Goal: Navigation & Orientation: Find specific page/section

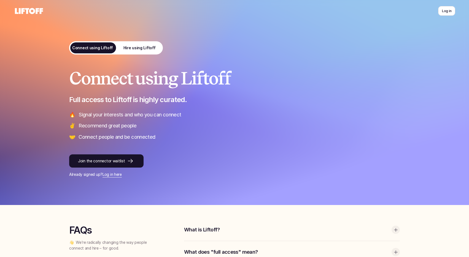
click at [150, 44] on link "Hire using Liftoff" at bounding box center [139, 47] width 47 height 13
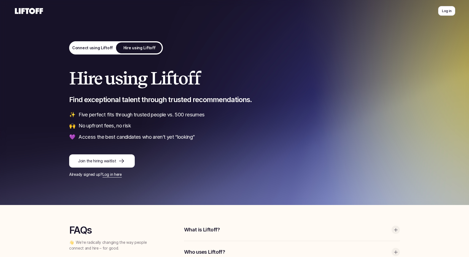
click at [89, 44] on link "Connect using Liftoff" at bounding box center [92, 47] width 47 height 13
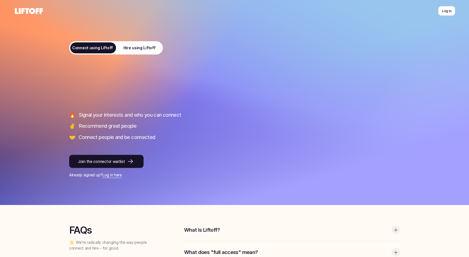
click at [27, 9] on use at bounding box center [29, 11] width 28 height 6
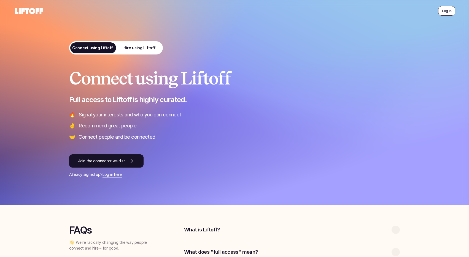
click at [443, 12] on p "Log in" at bounding box center [446, 10] width 9 height 5
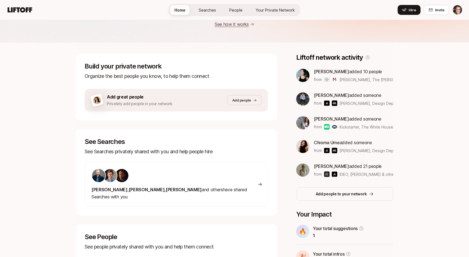
scroll to position [67, 0]
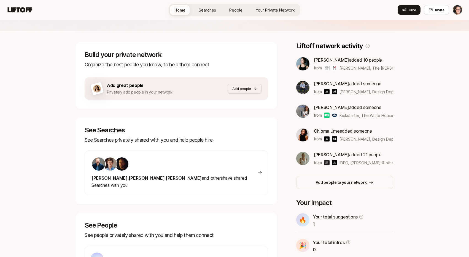
click at [272, 12] on span "Your Private Network" at bounding box center [275, 10] width 39 height 6
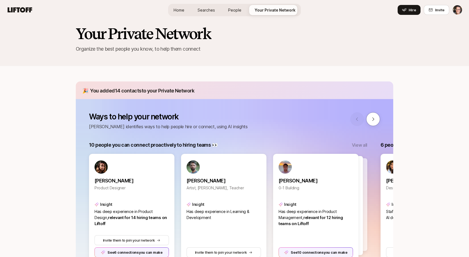
scroll to position [8, 0]
click at [213, 6] on link "Searches" at bounding box center [206, 10] width 26 height 10
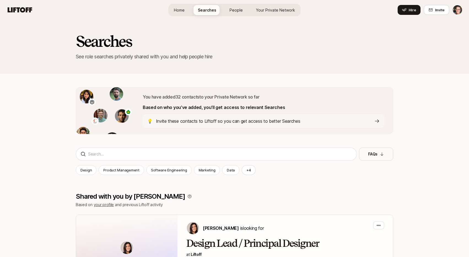
click at [239, 10] on span "People" at bounding box center [235, 10] width 13 height 6
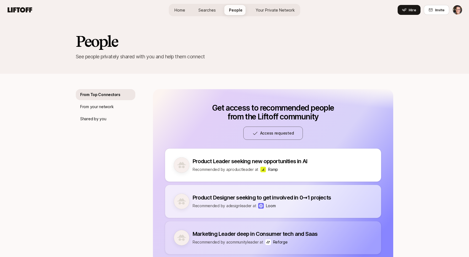
click at [264, 9] on span "Your Private Network" at bounding box center [275, 10] width 39 height 6
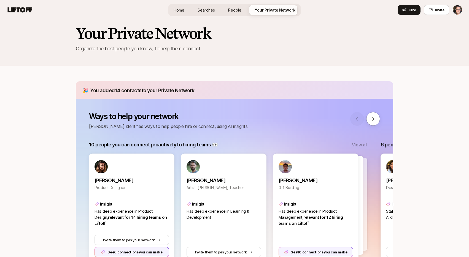
click at [218, 12] on link "Searches" at bounding box center [206, 10] width 26 height 10
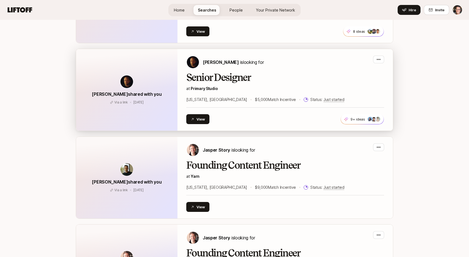
scroll to position [815, 0]
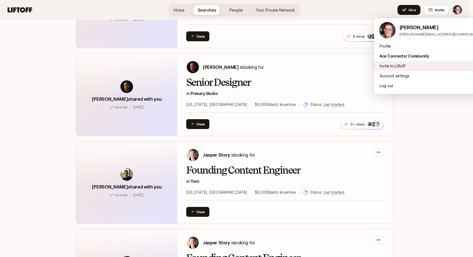
click at [402, 67] on div "Invite to Liftoff" at bounding box center [429, 66] width 110 height 10
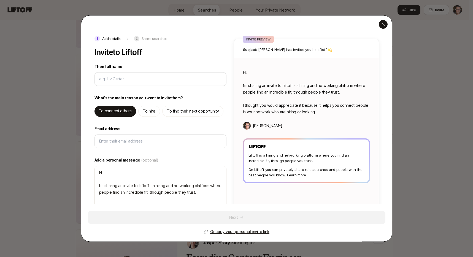
click at [384, 27] on div "button" at bounding box center [383, 24] width 9 height 9
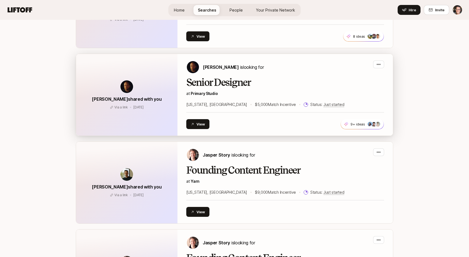
click at [148, 112] on div "Nicholas Pattison shared with you Via a link 7 days ago Via a link 7 days ago" at bounding box center [126, 95] width 101 height 82
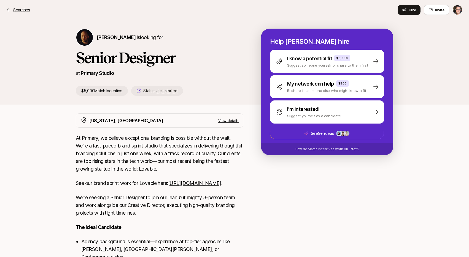
click at [19, 11] on p "Searches" at bounding box center [21, 10] width 17 height 7
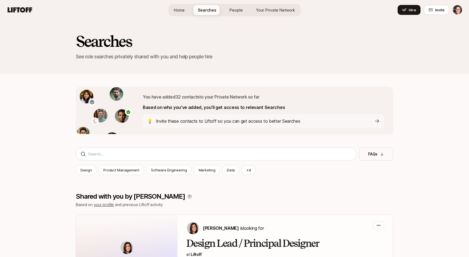
scroll to position [815, 0]
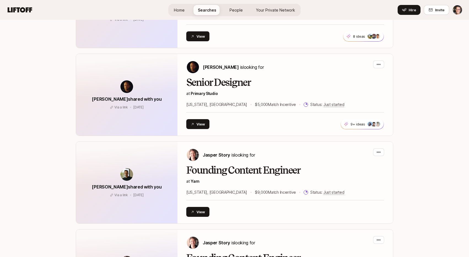
click at [29, 10] on icon at bounding box center [20, 9] width 25 height 5
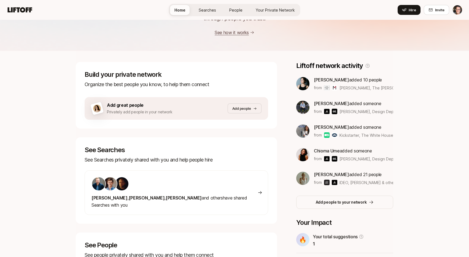
scroll to position [48, 0]
